Goal: Navigation & Orientation: Find specific page/section

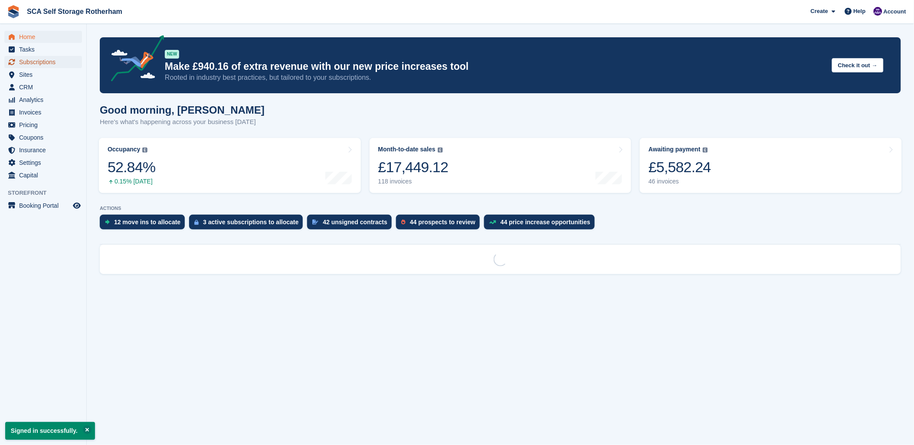
click at [36, 63] on span "Subscriptions" at bounding box center [45, 62] width 52 height 12
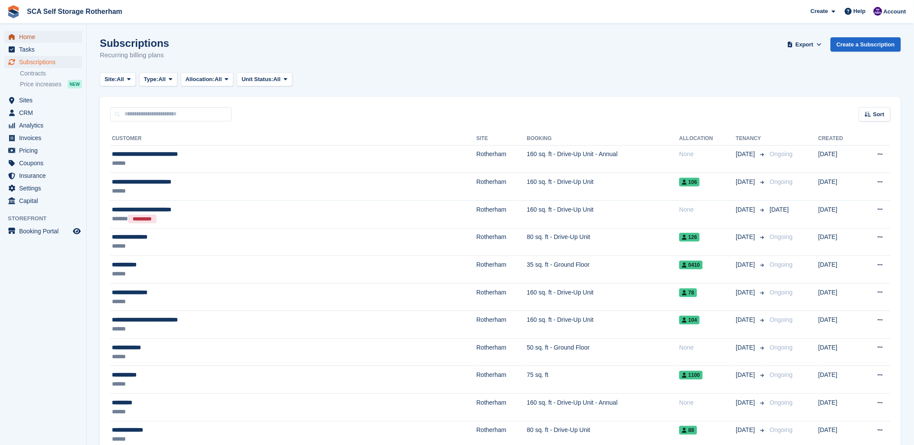
click at [26, 39] on span "Home" at bounding box center [45, 37] width 52 height 12
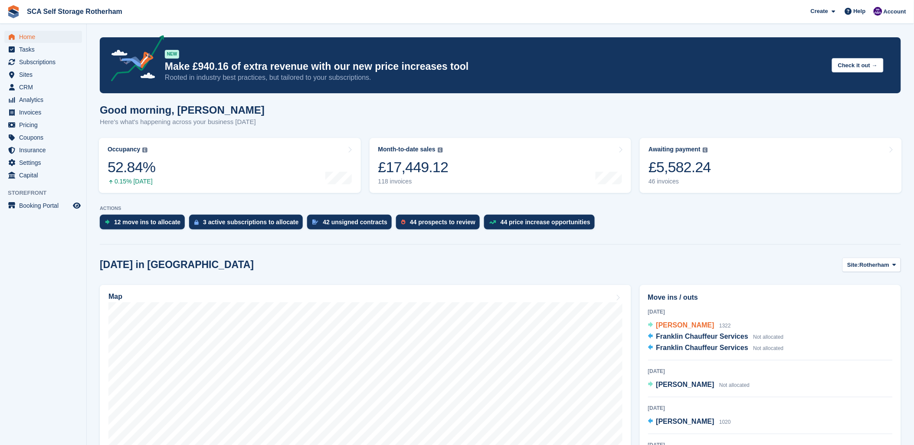
click at [688, 324] on span "Jody Cardwell" at bounding box center [686, 325] width 58 height 7
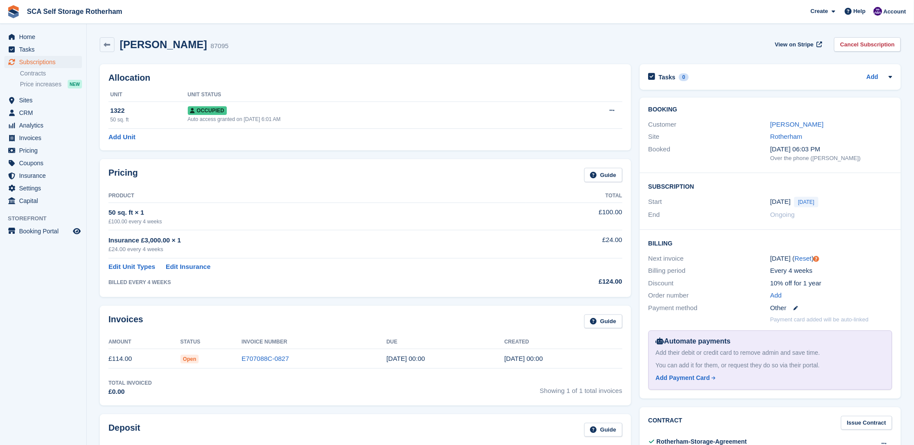
click at [466, 309] on div "Invoices Guide Amount Status Invoice Number Due Created £114.00 Open E707088C-0…" at bounding box center [366, 356] width 532 height 100
click at [716, 113] on h2 "Booking" at bounding box center [771, 109] width 244 height 7
click at [470, 67] on div "Allocation Unit Unit Status 1322 50 sq. ft Occupied Auto access granted on 16th…" at bounding box center [366, 107] width 532 height 86
click at [465, 56] on div "Jody Cardwell 87095 View on Stripe Cancel Subscription" at bounding box center [500, 46] width 810 height 27
click at [465, 63] on div "Allocation Unit Unit Status 1322 50 sq. ft Occupied Auto access granted on 16th…" at bounding box center [365, 107] width 540 height 95
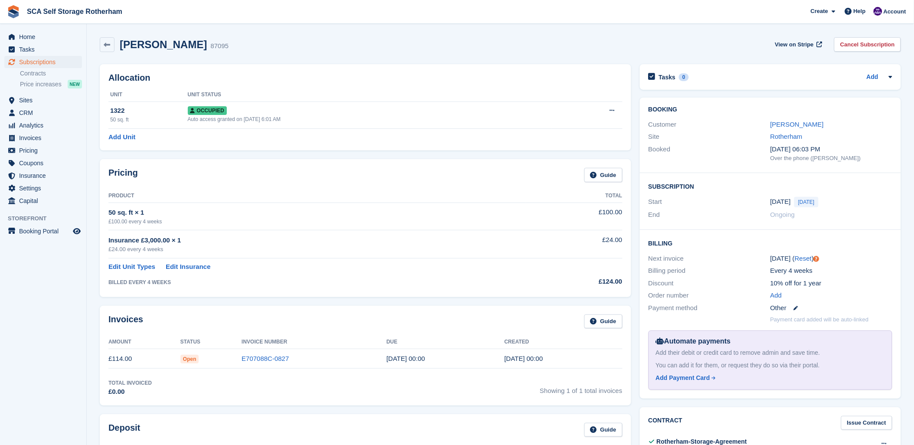
click at [495, 223] on div "£100.00 every 4 weeks" at bounding box center [317, 222] width 418 height 8
click at [483, 190] on th "Product" at bounding box center [317, 196] width 418 height 14
click at [324, 46] on div "Jody Cardwell 87095 View on Stripe Cancel Subscription" at bounding box center [501, 44] width 802 height 15
click at [308, 43] on div "Jody Cardwell 87095 View on Stripe Cancel Subscription" at bounding box center [501, 44] width 802 height 15
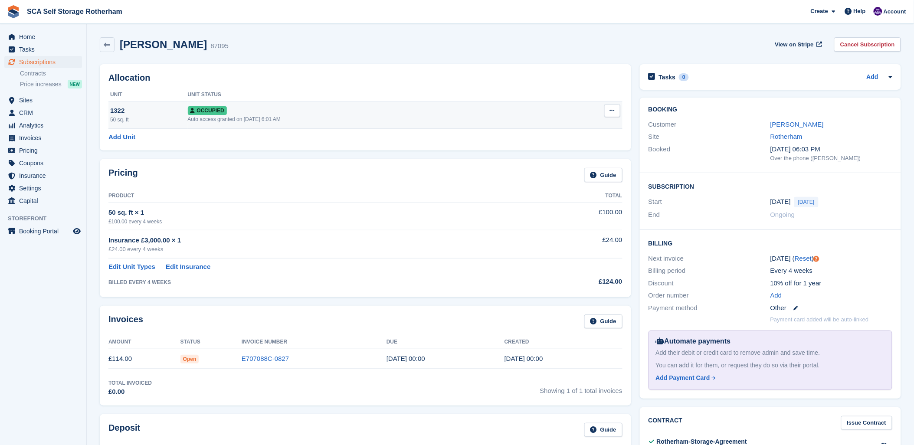
click at [227, 116] on div "Auto access granted on 16th Aug, 6:01 AM" at bounding box center [370, 119] width 364 height 8
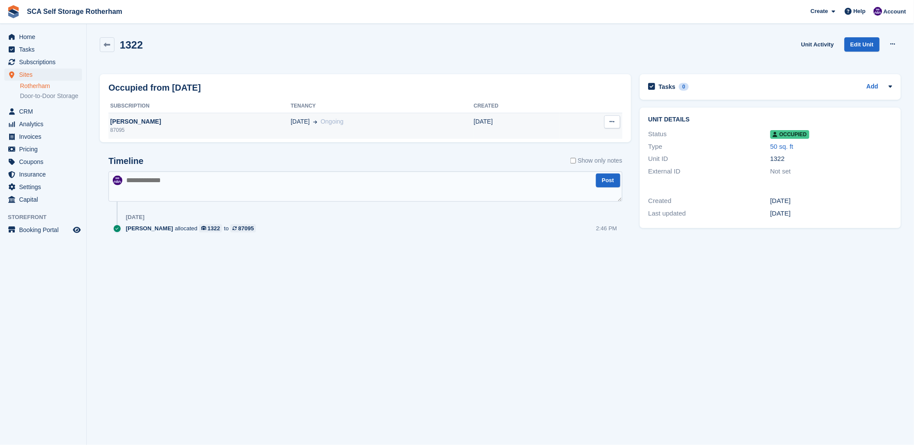
drag, startPoint x: 0, startPoint y: 0, endPoint x: 227, endPoint y: 116, distance: 255.0
click at [227, 116] on td "Jody Cardwell 87095" at bounding box center [199, 126] width 182 height 26
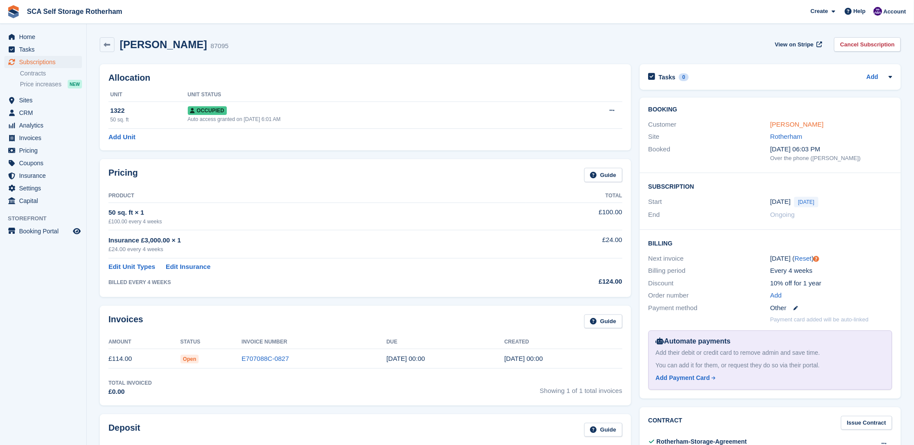
click at [798, 123] on link "Jody Cardwell" at bounding box center [797, 124] width 53 height 7
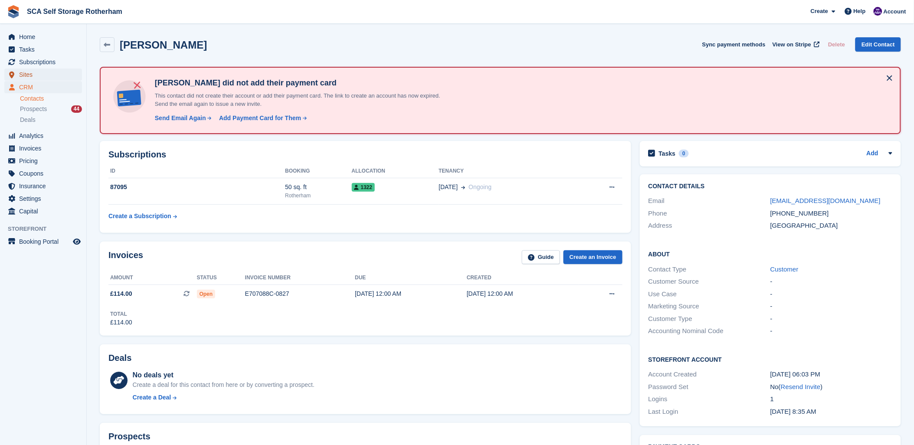
click at [27, 75] on span "Sites" at bounding box center [45, 75] width 52 height 12
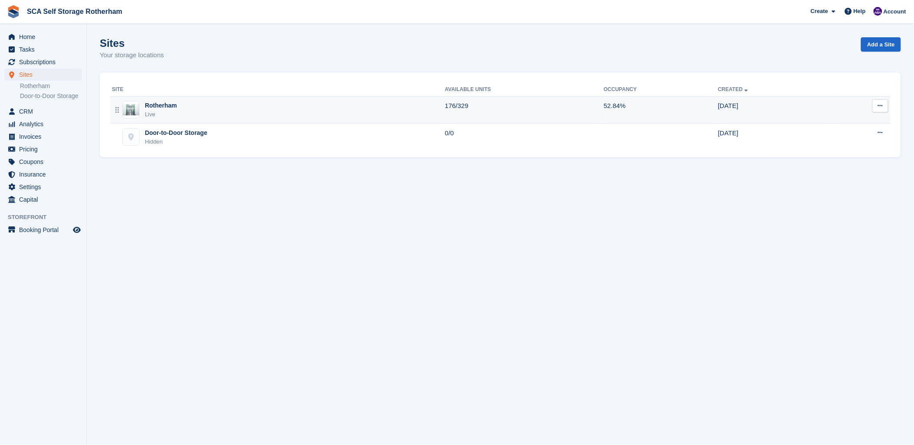
click at [208, 110] on div "Rotherham Live" at bounding box center [278, 110] width 333 height 18
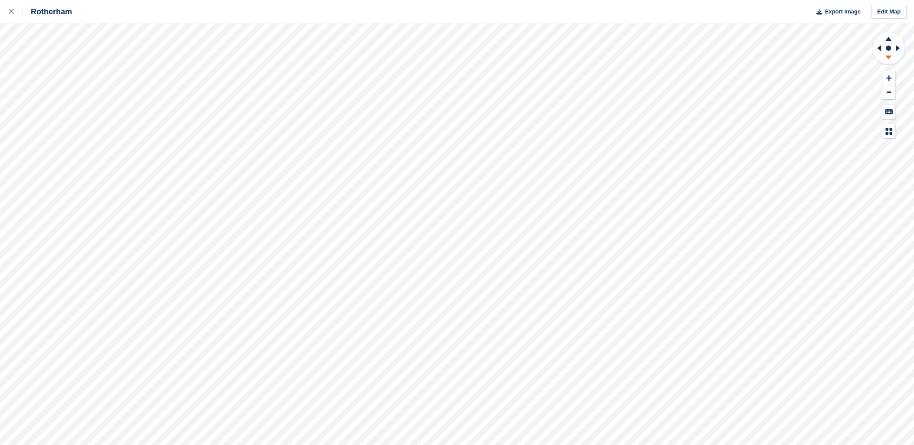
click at [887, 59] on icon at bounding box center [889, 58] width 23 height 11
drag, startPoint x: 874, startPoint y: 48, endPoint x: 878, endPoint y: 48, distance: 4.8
click at [878, 48] on icon at bounding box center [878, 48] width 11 height 23
click at [899, 46] on icon at bounding box center [899, 48] width 4 height 6
click at [881, 53] on icon at bounding box center [878, 48] width 11 height 23
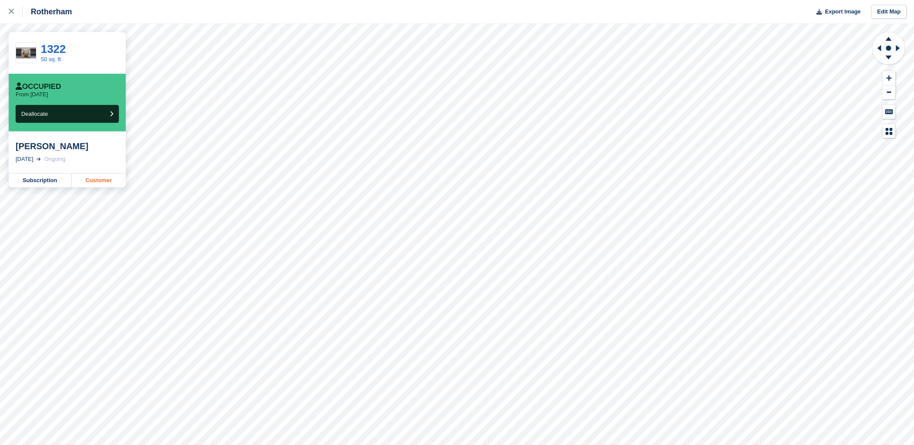
click at [105, 180] on link "Customer" at bounding box center [99, 181] width 54 height 14
click at [8, 16] on link at bounding box center [11, 11] width 23 height 23
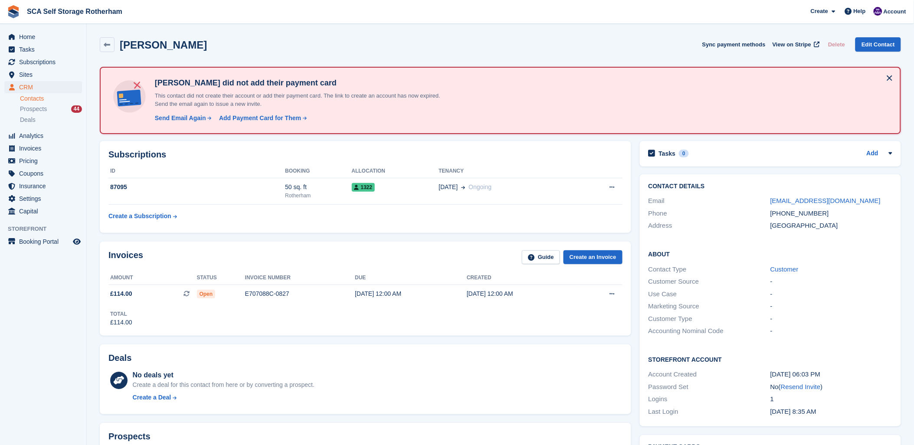
drag, startPoint x: 234, startPoint y: 45, endPoint x: 245, endPoint y: 71, distance: 28.0
click at [234, 46] on div "Jody Cardwell Sync payment methods View on Stripe Delete Edit Contact" at bounding box center [501, 44] width 802 height 15
click at [235, 62] on div "Jody Cardwell Sync payment methods View on Stripe Delete Edit Contact Jody Card…" at bounding box center [501, 439] width 802 height 813
click at [503, 59] on div "Jody Cardwell Sync payment methods View on Stripe Delete Edit Contact" at bounding box center [500, 46] width 810 height 27
click at [33, 63] on span "Subscriptions" at bounding box center [45, 62] width 52 height 12
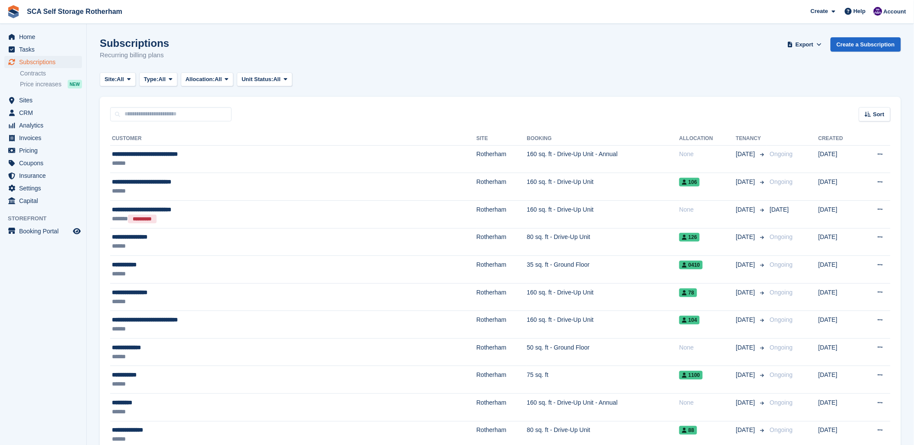
click at [388, 56] on div "Subscriptions Recurring billing plans Export Export Subscriptions Export a CSV …" at bounding box center [501, 53] width 802 height 33
click at [706, 80] on div "Site: All All Rotherham Door-to-Door Storage Type: All All Upcoming Previous Ac…" at bounding box center [501, 79] width 802 height 14
click at [26, 50] on span "Tasks" at bounding box center [45, 49] width 52 height 12
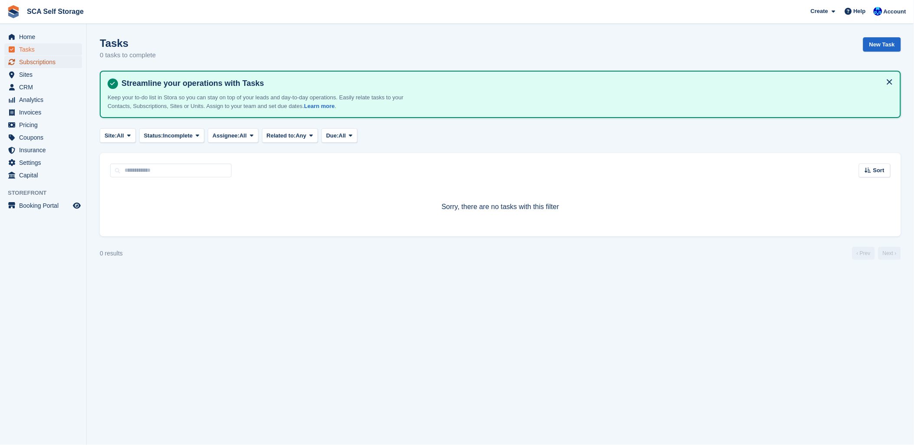
click at [29, 58] on span "Subscriptions" at bounding box center [45, 62] width 52 height 12
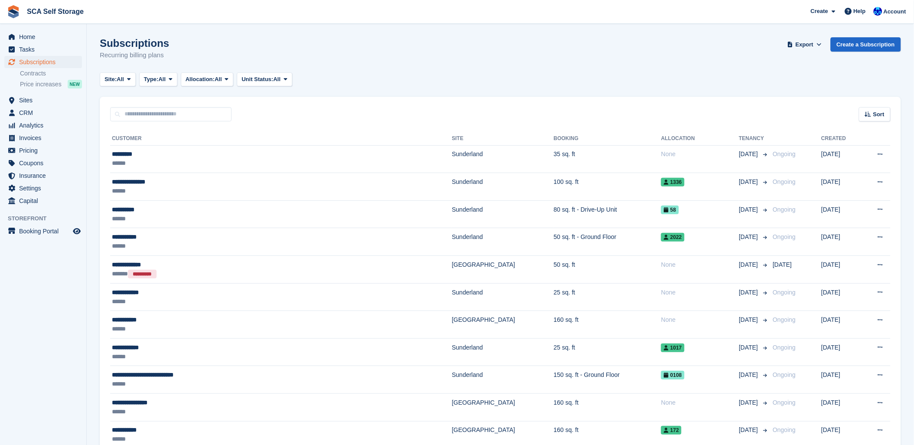
drag, startPoint x: 375, startPoint y: 92, endPoint x: 315, endPoint y: 105, distance: 60.8
click at [32, 37] on span "Home" at bounding box center [45, 37] width 52 height 12
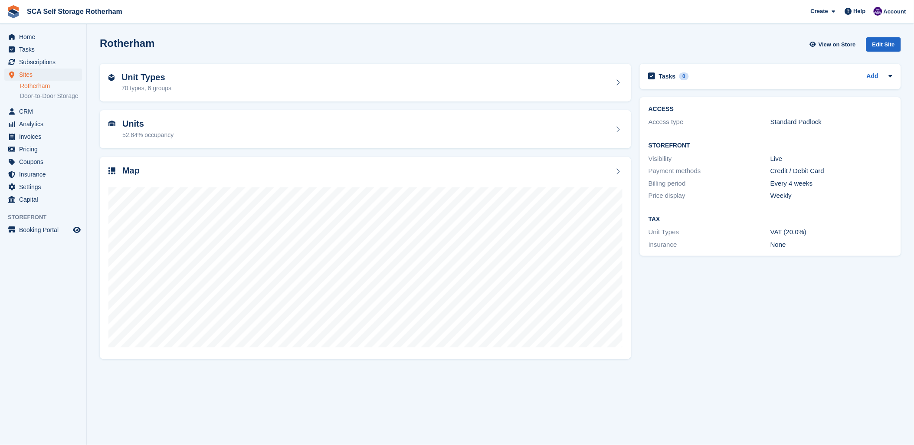
click at [198, 40] on div "Rotherham View on Store Edit Site" at bounding box center [501, 44] width 802 height 14
click at [33, 63] on span "Subscriptions" at bounding box center [45, 62] width 52 height 12
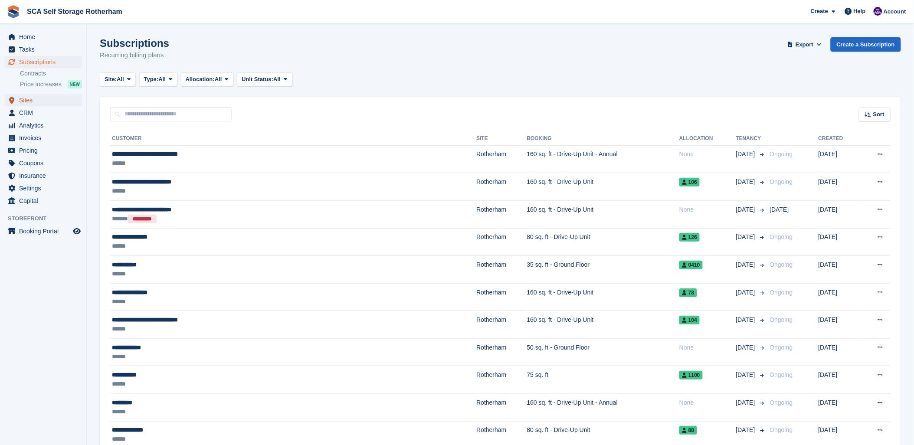
click at [33, 95] on span "Sites" at bounding box center [45, 100] width 52 height 12
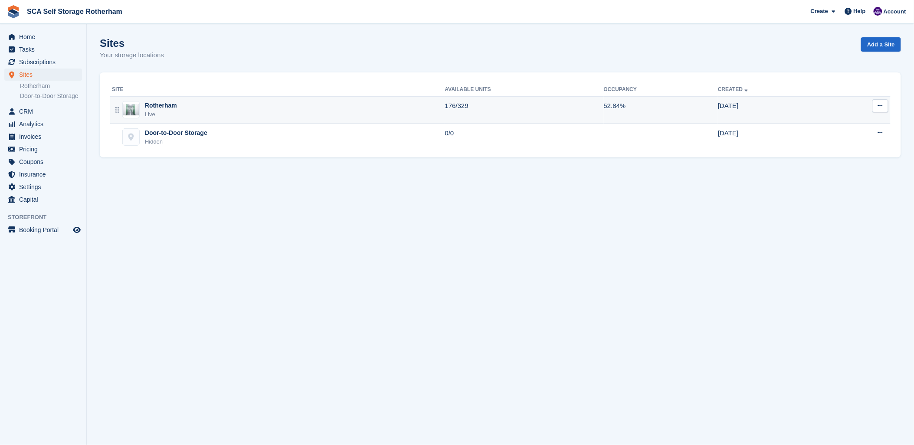
click at [228, 103] on div "Rotherham Live" at bounding box center [278, 110] width 333 height 18
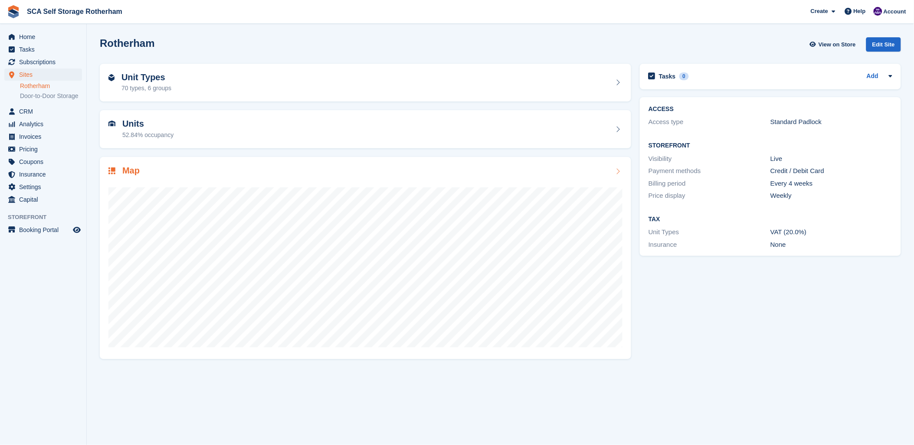
click at [210, 186] on div at bounding box center [365, 264] width 514 height 174
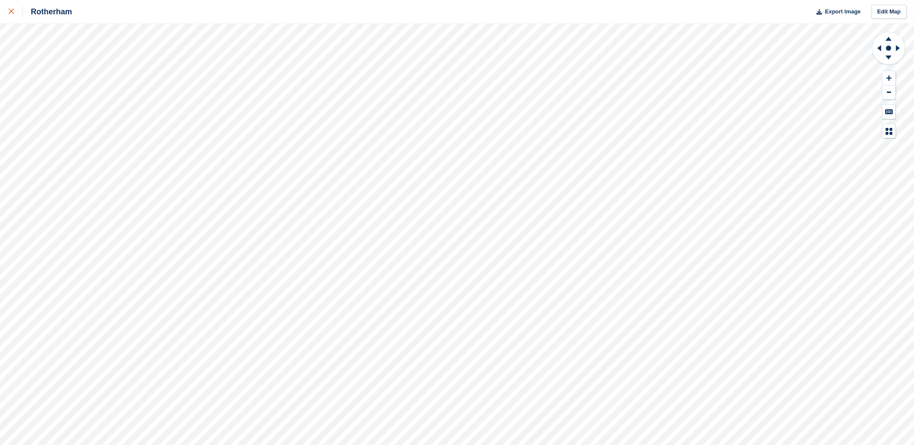
click at [11, 9] on icon at bounding box center [11, 11] width 5 height 5
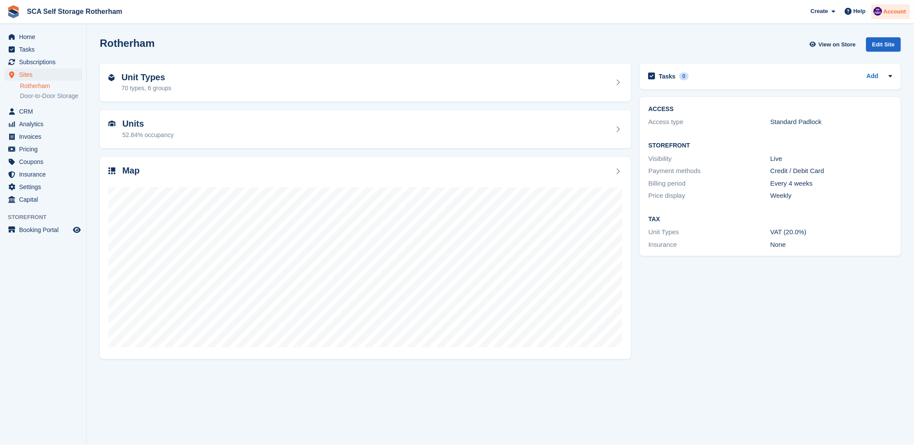
click at [886, 10] on span "Account" at bounding box center [895, 11] width 23 height 9
click at [834, 83] on div "Logout" at bounding box center [827, 86] width 20 height 9
